Goal: Check status: Check status

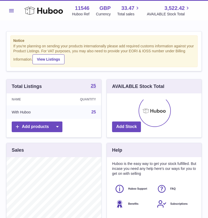
scroll to position [81, 95]
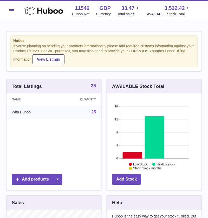
click at [11, 11] on span "Menu" at bounding box center [11, 10] width 5 height 3
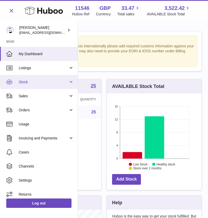
click at [35, 84] on span "Stock" at bounding box center [44, 82] width 50 height 5
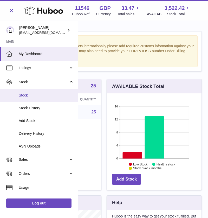
click at [29, 96] on span "Stock" at bounding box center [46, 95] width 55 height 5
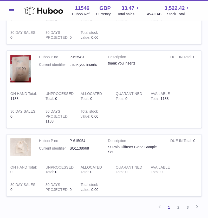
scroll to position [679, 0]
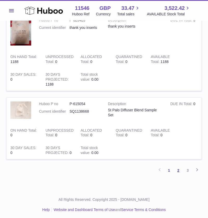
click at [180, 168] on link "2" at bounding box center [178, 170] width 9 height 9
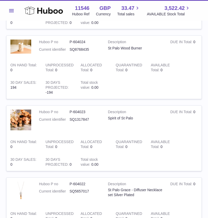
scroll to position [349, 0]
click at [12, 12] on span "Menu" at bounding box center [11, 10] width 5 height 3
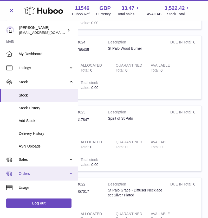
click at [28, 175] on span "Orders" at bounding box center [44, 173] width 50 height 5
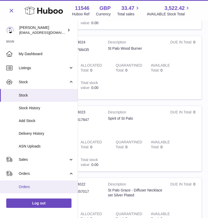
click at [26, 188] on span "Orders" at bounding box center [46, 187] width 55 height 5
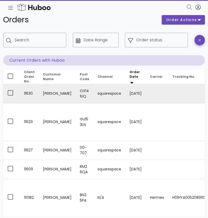
scroll to position [11, 0]
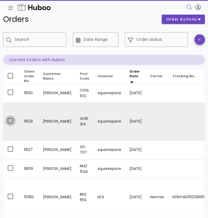
click at [9, 119] on div at bounding box center [10, 120] width 9 height 9
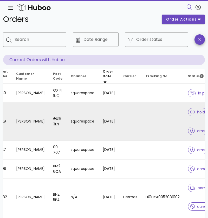
scroll to position [0, 47]
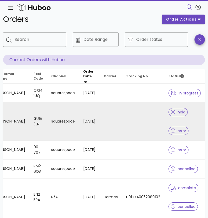
click at [180, 112] on span "hold" at bounding box center [178, 112] width 15 height 4
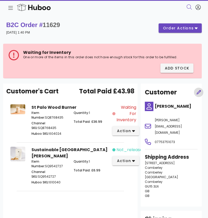
click at [200, 92] on icon "button" at bounding box center [199, 92] width 4 height 4
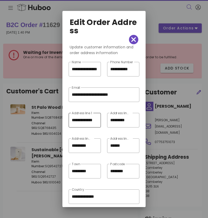
click at [78, 120] on input "**********" at bounding box center [85, 120] width 26 height 8
click at [136, 40] on icon "button" at bounding box center [133, 39] width 5 height 7
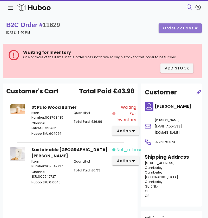
click at [198, 29] on button "order actions" at bounding box center [180, 27] width 43 height 9
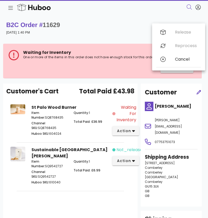
click at [114, 33] on div "B2C Order # 11629 06 October 2025 at 1:40 PM order actions" at bounding box center [104, 28] width 196 height 15
